Goal: Information Seeking & Learning: Compare options

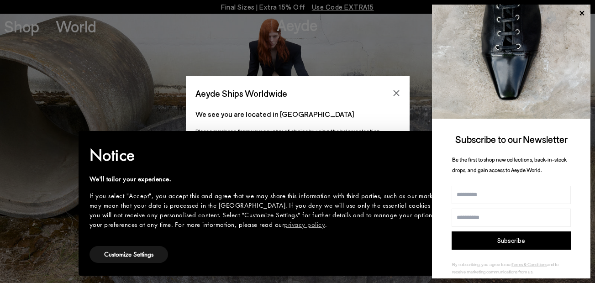
click at [257, 146] on h2 "Notice" at bounding box center [290, 155] width 402 height 24
click at [583, 10] on icon at bounding box center [582, 13] width 12 height 12
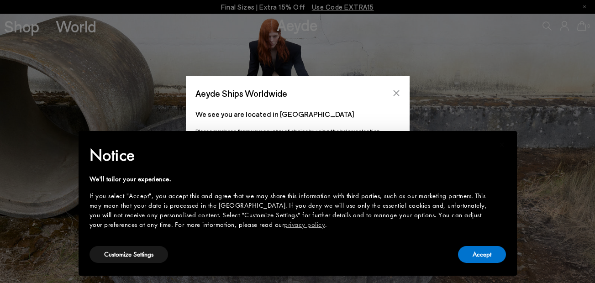
click at [395, 95] on icon "Close" at bounding box center [396, 92] width 7 height 7
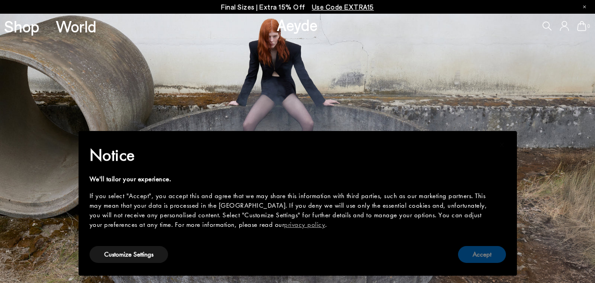
click at [489, 254] on button "Accept" at bounding box center [482, 254] width 48 height 17
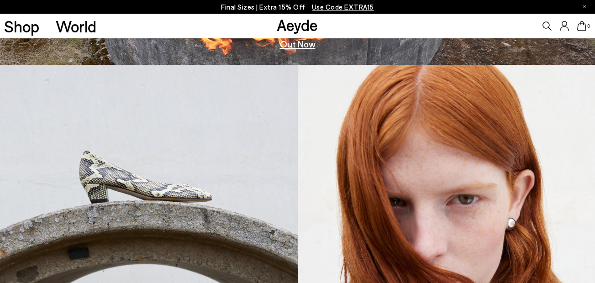
scroll to position [232, 0]
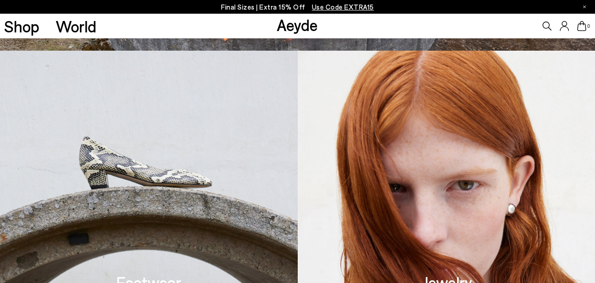
click at [184, 174] on img at bounding box center [149, 185] width 298 height 269
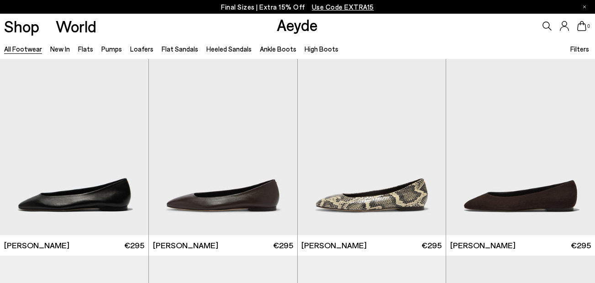
scroll to position [1260, 0]
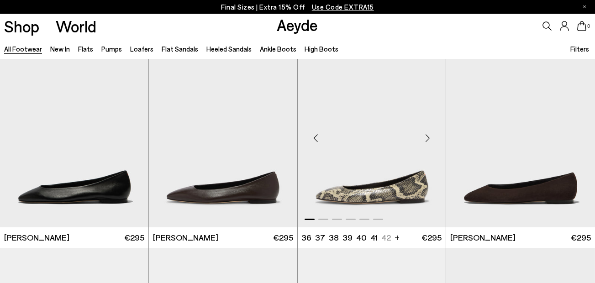
click at [365, 188] on img "1 / 6" at bounding box center [372, 134] width 148 height 186
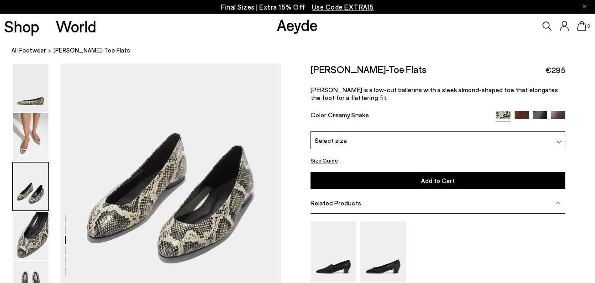
scroll to position [584, 0]
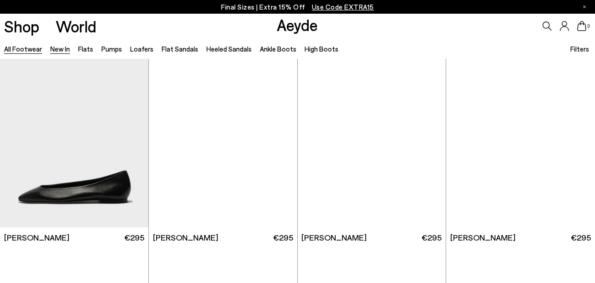
click at [58, 47] on link "New In" at bounding box center [60, 49] width 20 height 8
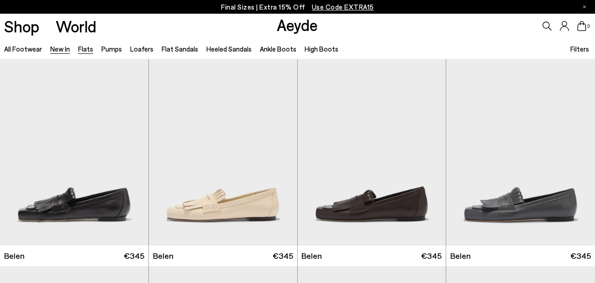
click at [80, 51] on link "Flats" at bounding box center [85, 49] width 15 height 8
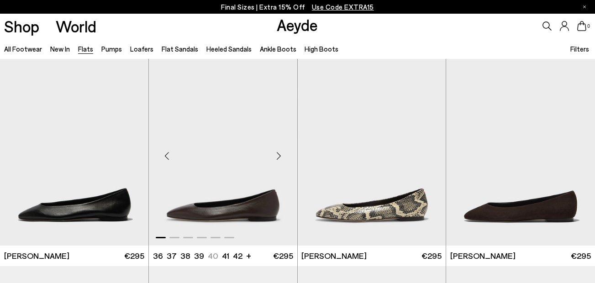
click at [217, 214] on img "1 / 6" at bounding box center [223, 152] width 148 height 186
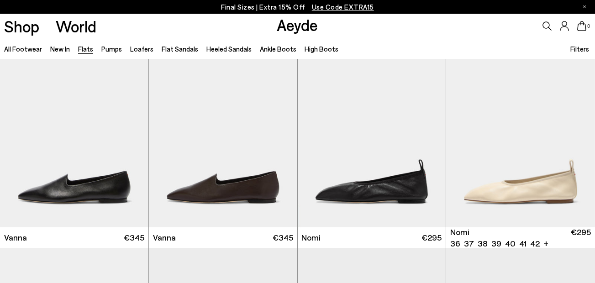
scroll to position [237, 0]
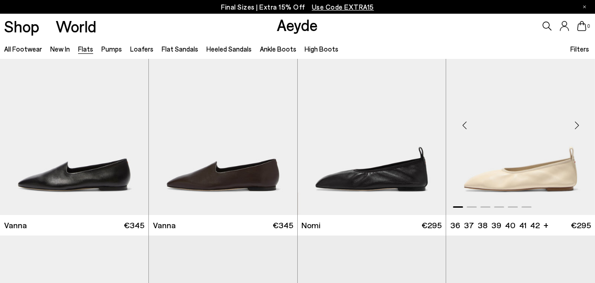
click at [533, 175] on img "1 / 6" at bounding box center [520, 122] width 149 height 186
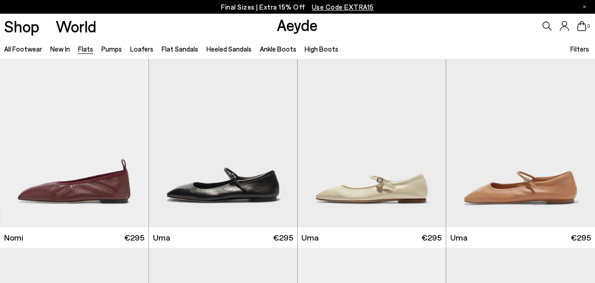
scroll to position [438, 0]
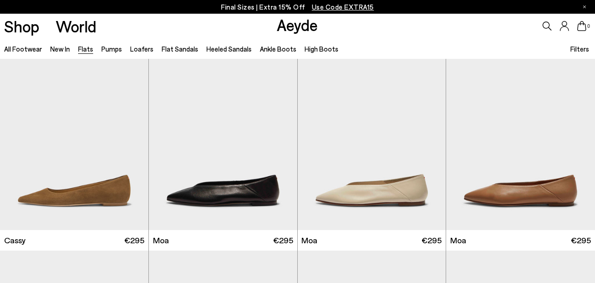
scroll to position [1059, 0]
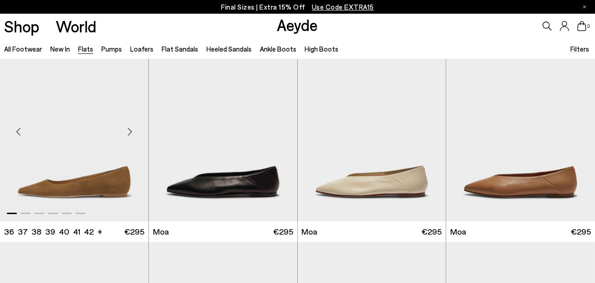
click at [103, 182] on img "1 / 6" at bounding box center [74, 128] width 148 height 186
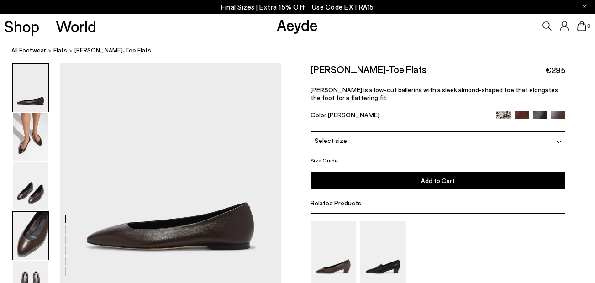
click at [32, 237] on img at bounding box center [31, 236] width 36 height 48
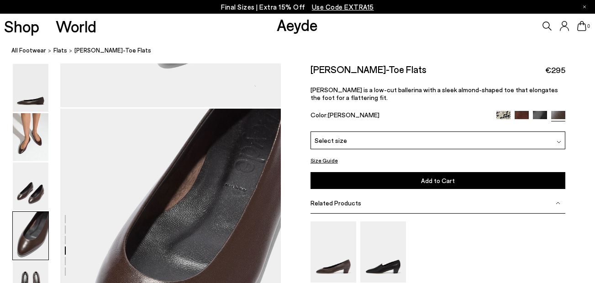
scroll to position [812, 0]
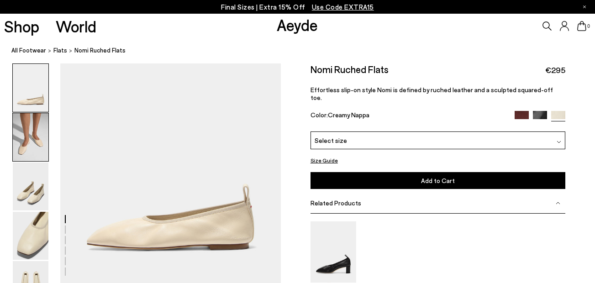
click at [32, 139] on img at bounding box center [31, 137] width 36 height 48
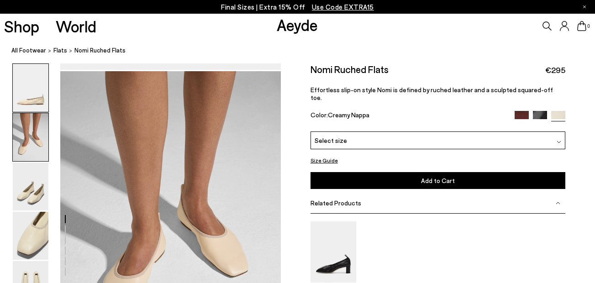
scroll to position [222, 0]
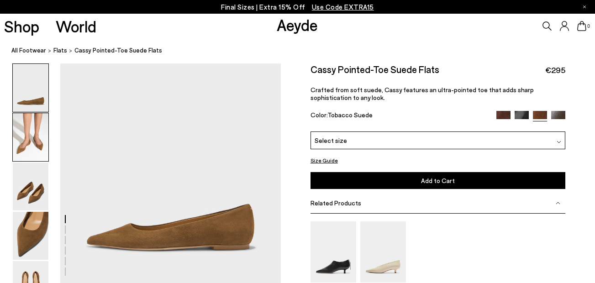
click at [26, 143] on img at bounding box center [31, 137] width 36 height 48
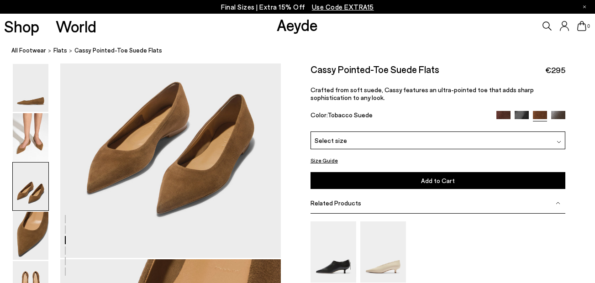
scroll to position [607, 0]
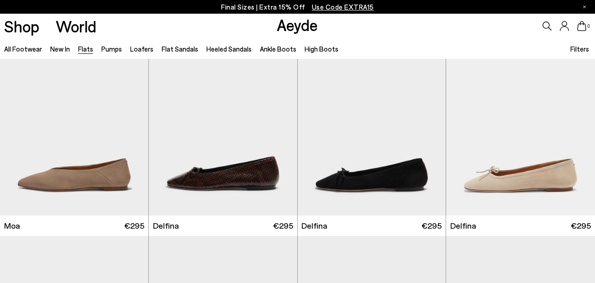
scroll to position [1498, 0]
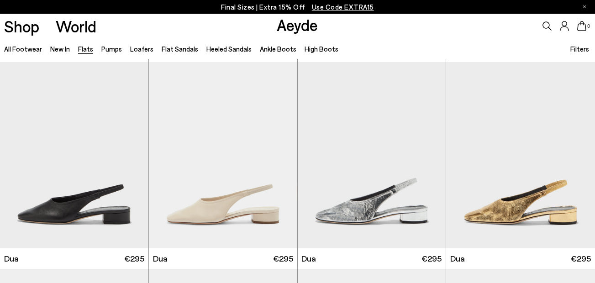
scroll to position [2904, 0]
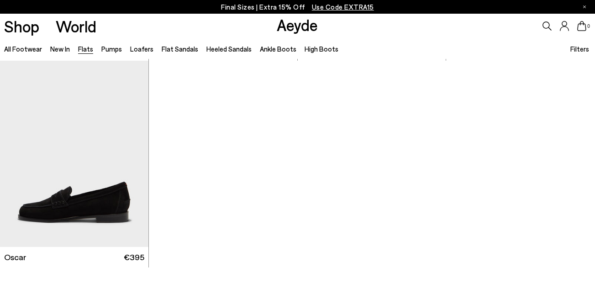
scroll to position [4347, 0]
click at [116, 47] on link "Pumps" at bounding box center [111, 49] width 21 height 8
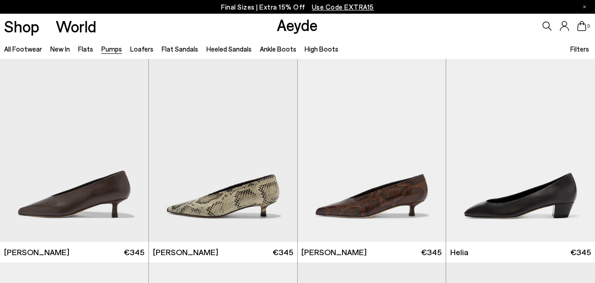
scroll to position [219, 0]
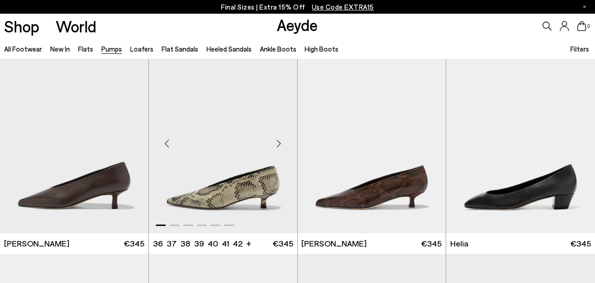
click at [217, 196] on img "1 / 6" at bounding box center [223, 140] width 148 height 186
click at [542, 188] on img "1 / 6" at bounding box center [520, 140] width 149 height 186
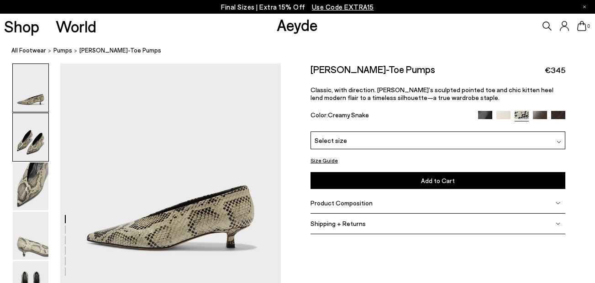
click at [34, 148] on img at bounding box center [31, 137] width 36 height 48
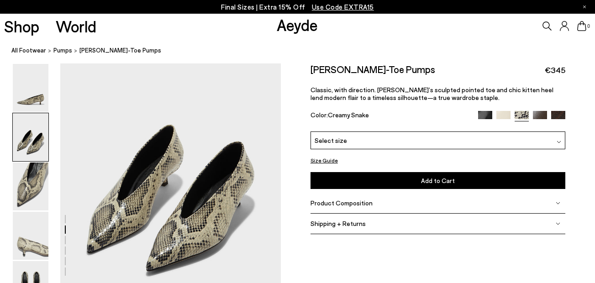
scroll to position [277, 0]
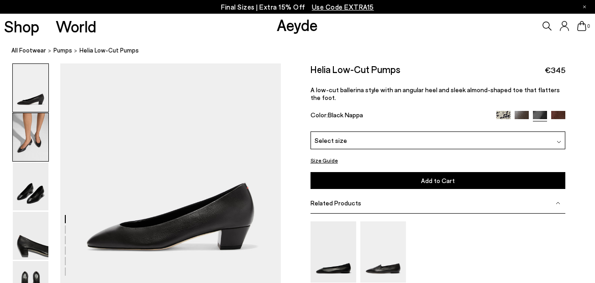
click at [38, 145] on img at bounding box center [31, 137] width 36 height 48
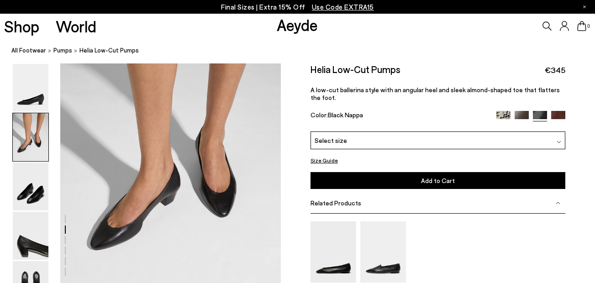
scroll to position [277, 0]
